Goal: Task Accomplishment & Management: Manage account settings

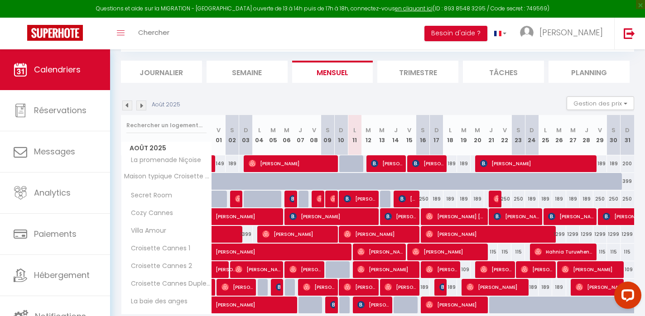
scroll to position [51, 0]
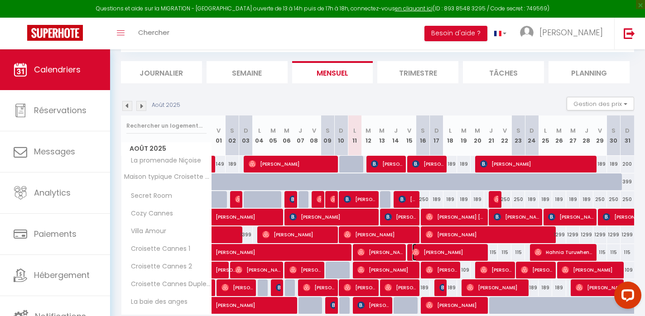
click at [436, 250] on span "[PERSON_NAME]" at bounding box center [448, 252] width 72 height 17
select select "OK"
select select "1"
select select "0"
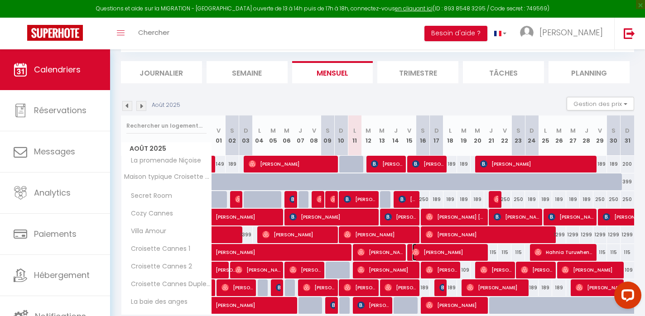
select select "1"
select select
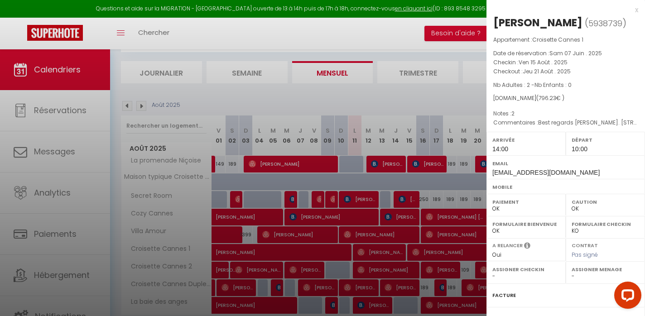
click at [435, 250] on div at bounding box center [322, 158] width 645 height 316
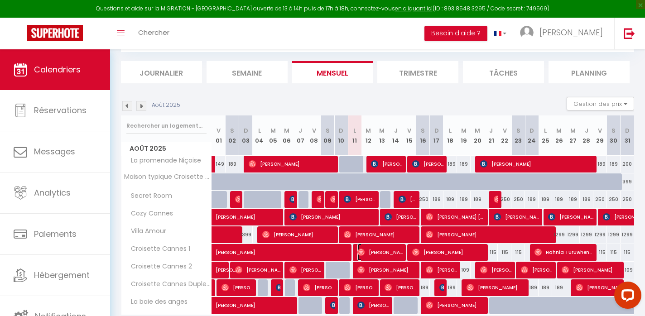
click at [375, 249] on span "[PERSON_NAME]" at bounding box center [379, 252] width 45 height 17
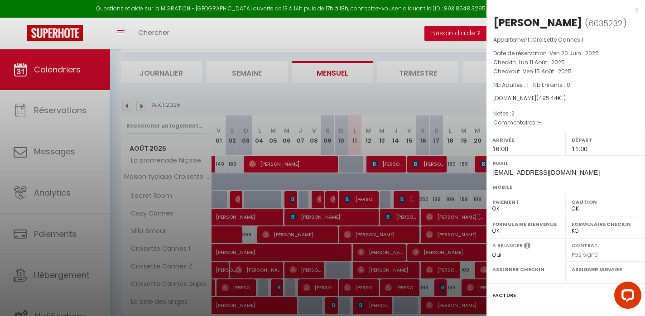
click at [375, 249] on div at bounding box center [322, 158] width 645 height 316
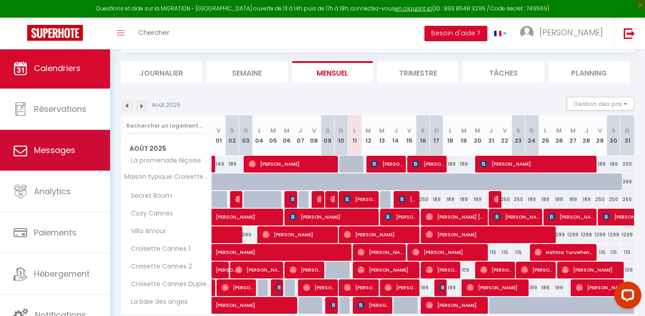
click at [43, 160] on link "Messages" at bounding box center [55, 150] width 110 height 41
select select "message"
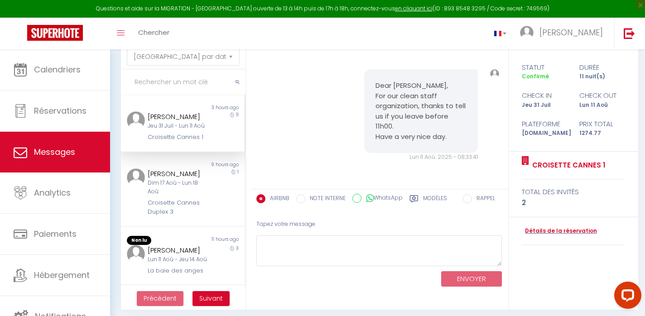
scroll to position [45, 0]
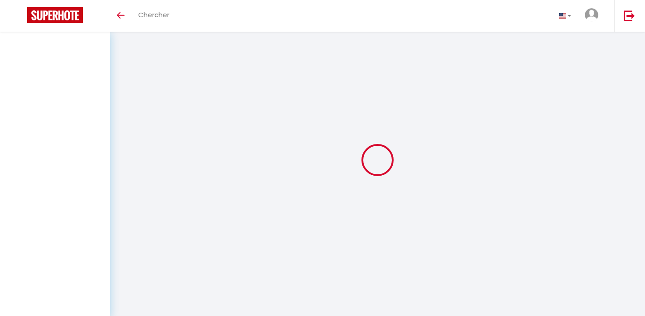
select select
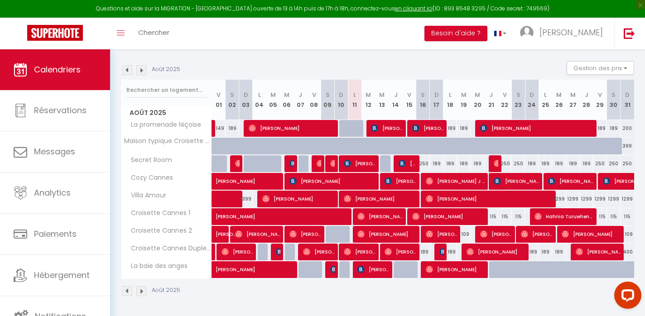
scroll to position [86, 0]
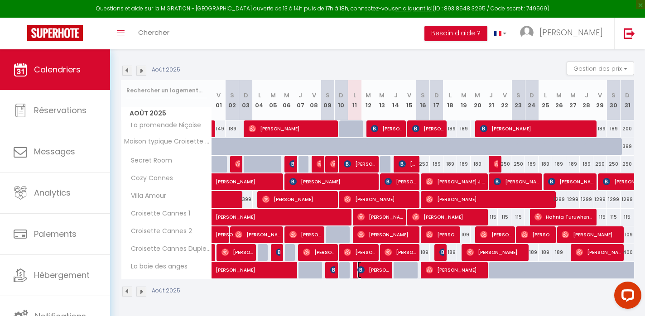
click at [379, 265] on span "[PERSON_NAME]" at bounding box center [373, 269] width 32 height 17
select select "OK"
select select "KO"
select select "0"
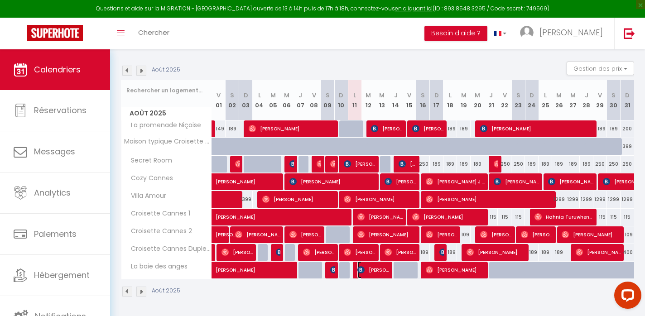
select select "1"
select select
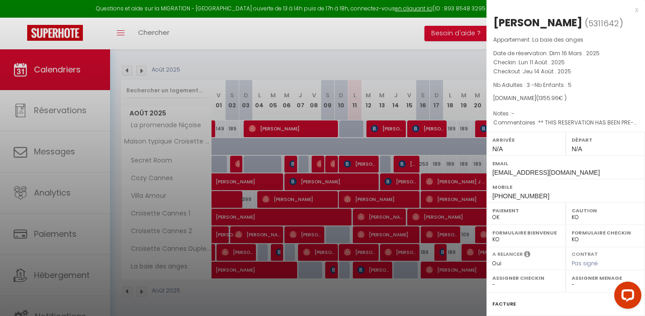
click at [377, 265] on div at bounding box center [322, 158] width 645 height 316
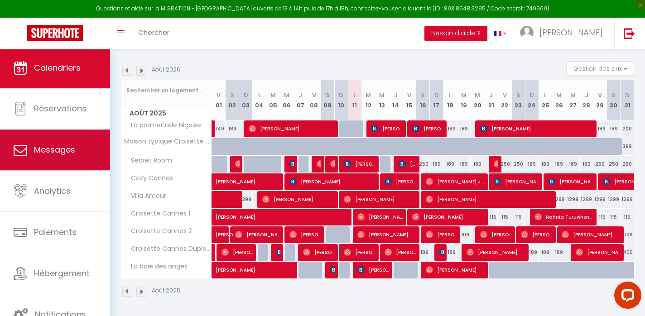
click at [41, 146] on span "Messages" at bounding box center [54, 149] width 41 height 11
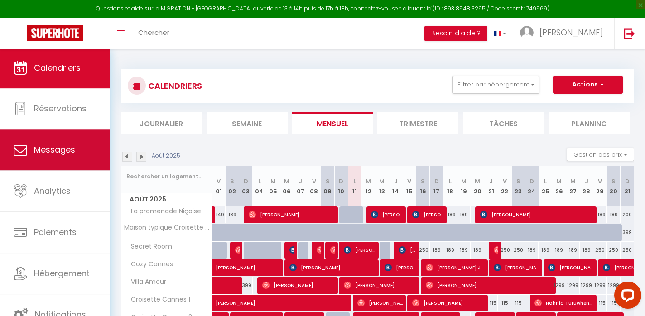
select select "message"
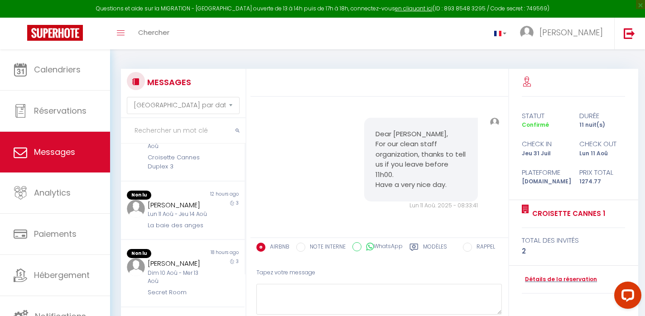
scroll to position [95, 0]
click at [196, 218] on div "[PERSON_NAME] 11 Aoû - Jeu 14 Aoû La baie des anges" at bounding box center [177, 213] width 72 height 31
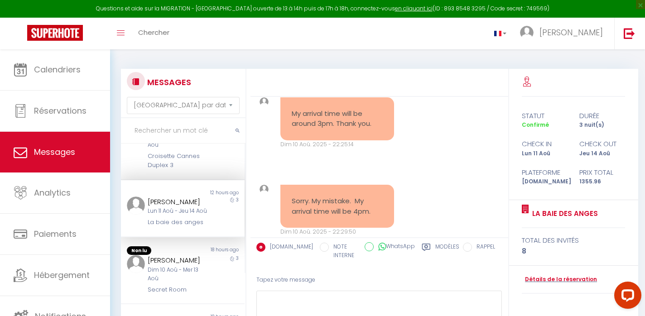
scroll to position [1104, 0]
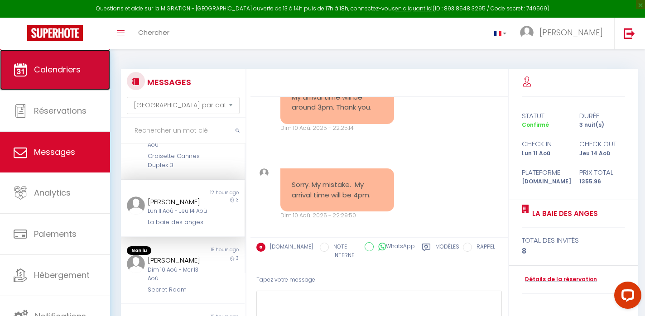
click at [65, 73] on span "Calendriers" at bounding box center [57, 69] width 47 height 11
